Goal: Ask a question: Seek information or help from site administrators or community

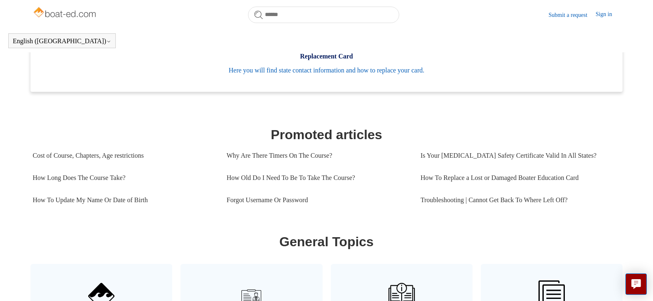
scroll to position [348, 0]
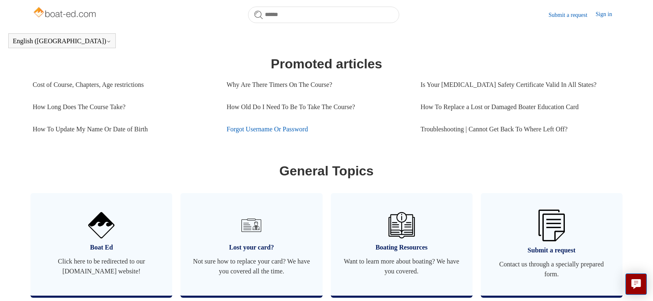
click at [246, 135] on link "Forgot Username Or Password" at bounding box center [317, 129] width 182 height 22
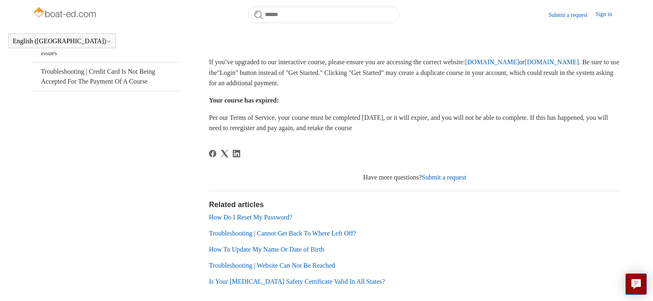
scroll to position [231, 0]
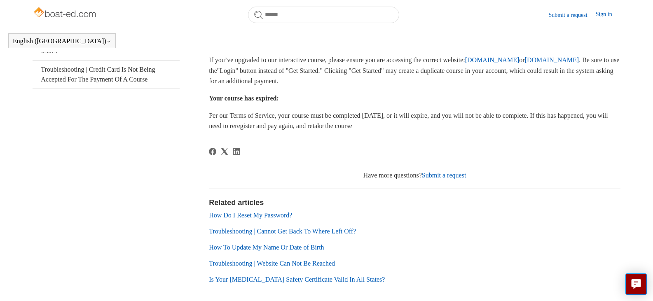
click at [525, 63] on link "www.ilearntoboat.com" at bounding box center [552, 59] width 54 height 7
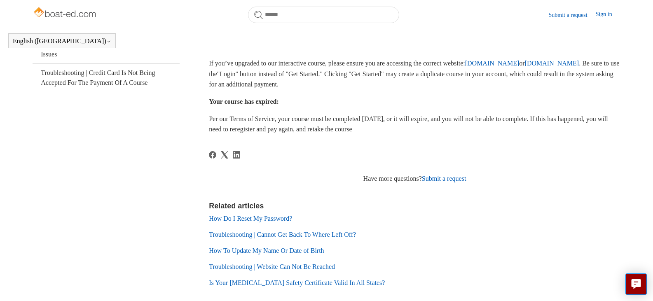
scroll to position [242, 0]
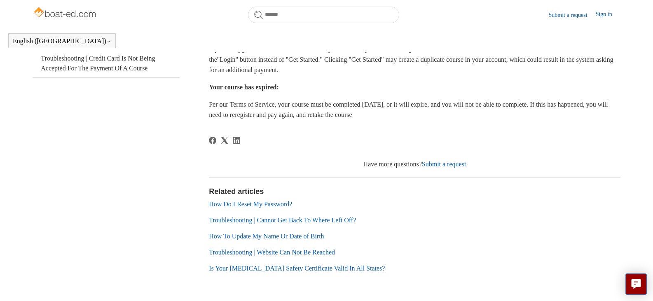
click at [250, 206] on link "How Do I Reset My Password?" at bounding box center [250, 204] width 83 height 7
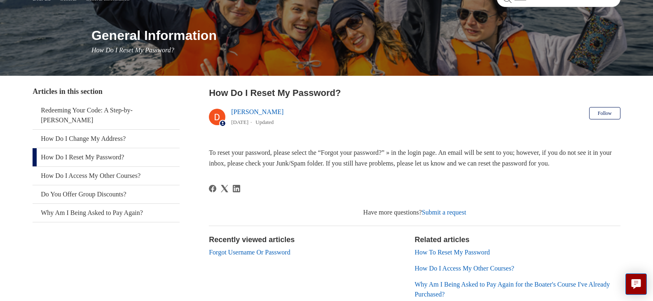
scroll to position [124, 0]
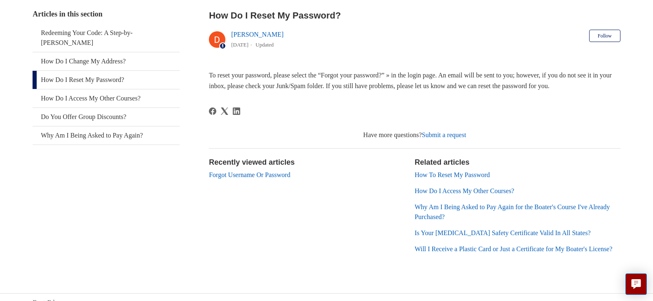
click at [440, 171] on link "How To Reset My Password" at bounding box center [451, 174] width 75 height 7
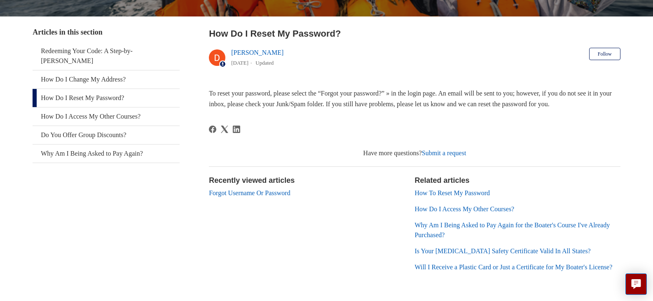
scroll to position [165, 0]
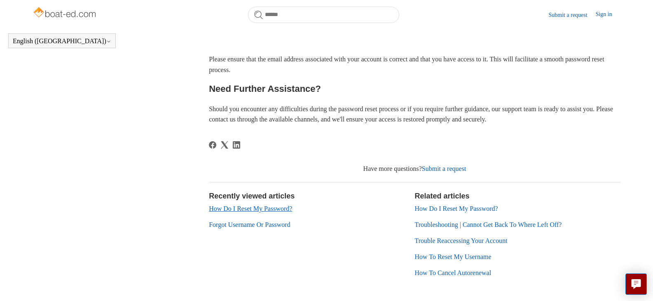
scroll to position [348, 0]
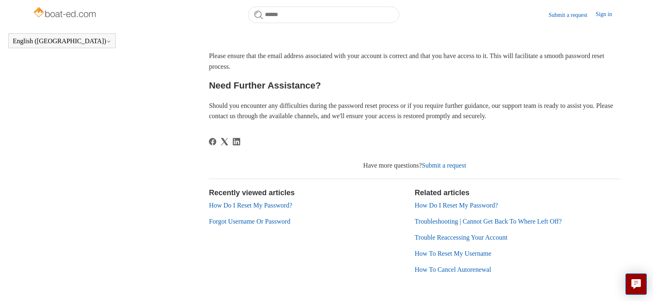
click at [243, 206] on link "How Do I Reset My Password?" at bounding box center [250, 205] width 83 height 7
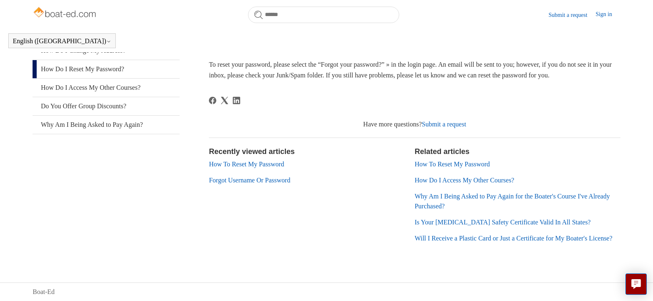
click at [451, 128] on link "Submit a request" at bounding box center [444, 124] width 44 height 7
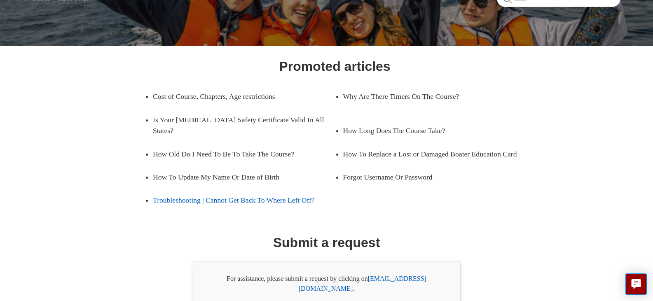
scroll to position [121, 0]
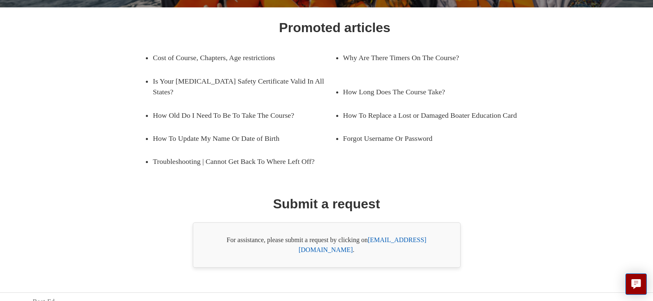
click at [418, 238] on link "support@boat-ed.com" at bounding box center [363, 244] width 128 height 17
click at [391, 242] on link "support@boat-ed.com" at bounding box center [363, 244] width 128 height 17
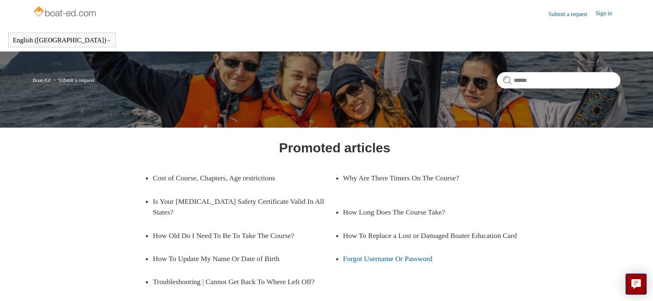
scroll to position [0, 0]
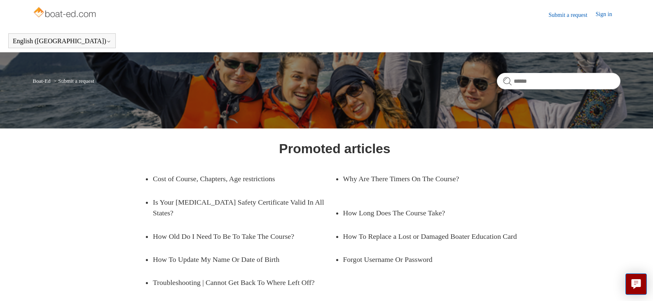
click at [557, 19] on link "Submit a request" at bounding box center [572, 15] width 47 height 9
click at [563, 14] on link "Submit a request" at bounding box center [572, 15] width 47 height 9
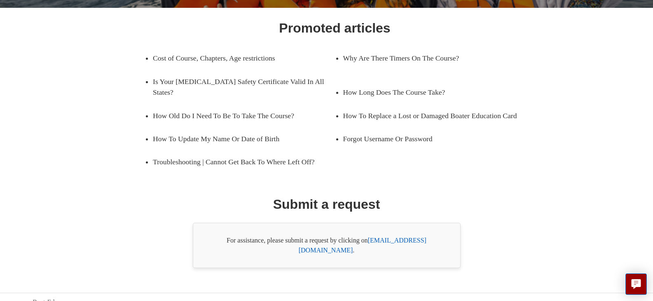
scroll to position [121, 0]
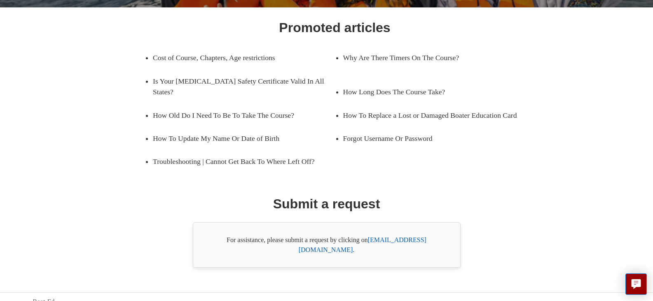
click at [642, 272] on body "Skip to main content Submit a request Sign in English ([GEOGRAPHIC_DATA]) Españ…" at bounding box center [326, 95] width 653 height 432
click at [642, 280] on button "Live chat" at bounding box center [635, 283] width 21 height 21
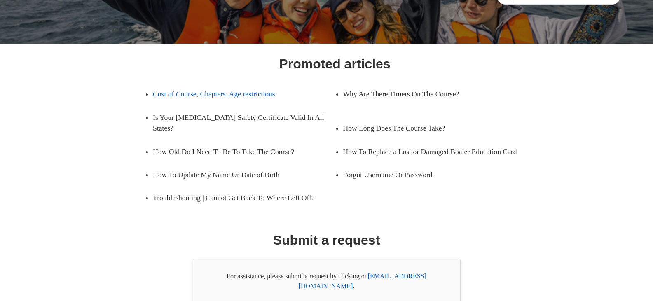
scroll to position [0, 0]
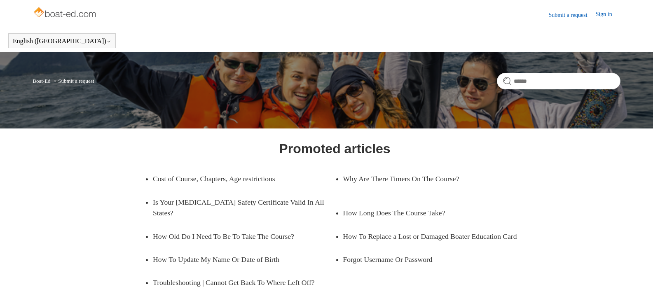
click at [77, 16] on img at bounding box center [65, 13] width 65 height 16
